Goal: Transaction & Acquisition: Purchase product/service

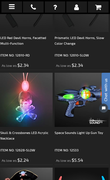
scroll to position [2608, 1]
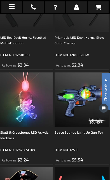
click at [12, 9] on icon at bounding box center [12, 6] width 6 height 7
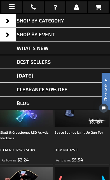
click at [22, 79] on link "[DATE]" at bounding box center [55, 76] width 110 height 14
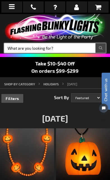
click at [11, 48] on input "Search" at bounding box center [55, 48] width 102 height 10
click at [13, 49] on input "As light up sticks or" at bounding box center [55, 48] width 102 height 10
type input "As light up sticks or"
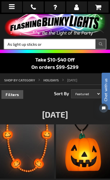
scroll to position [5, 0]
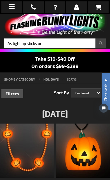
click at [98, 40] on button "Search" at bounding box center [100, 43] width 10 height 10
click at [99, 41] on button "Search" at bounding box center [100, 43] width 10 height 10
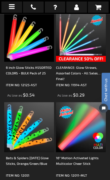
scroll to position [130, 0]
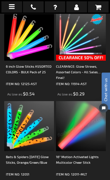
click at [65, 130] on img at bounding box center [81, 126] width 50 height 50
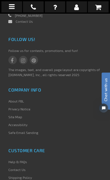
scroll to position [861, 0]
